Goal: Task Accomplishment & Management: Complete application form

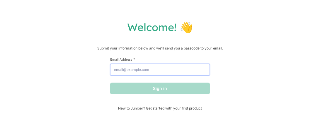
click at [162, 71] on input "Email Address *" at bounding box center [160, 70] width 100 height 12
type input "[EMAIL_ADDRESS][DOMAIN_NAME]"
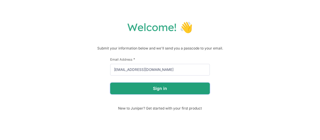
click at [177, 91] on button "Sign in" at bounding box center [160, 89] width 100 height 12
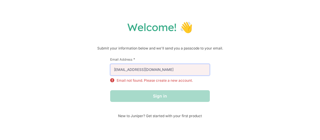
click at [171, 73] on input "[EMAIL_ADDRESS][DOMAIN_NAME]" at bounding box center [160, 70] width 100 height 12
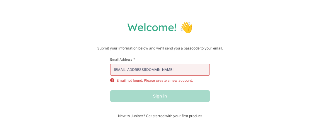
click at [168, 92] on div "Sign in" at bounding box center [160, 96] width 100 height 12
click at [168, 95] on div "Sign in" at bounding box center [160, 96] width 100 height 12
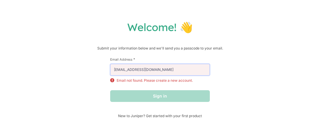
click at [160, 71] on input "[EMAIL_ADDRESS][DOMAIN_NAME]" at bounding box center [160, 70] width 100 height 12
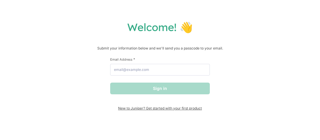
click at [169, 107] on span "New to Juniper? Get started with your first product" at bounding box center [160, 108] width 100 height 4
